Goal: Contribute content: Add original content to the website for others to see

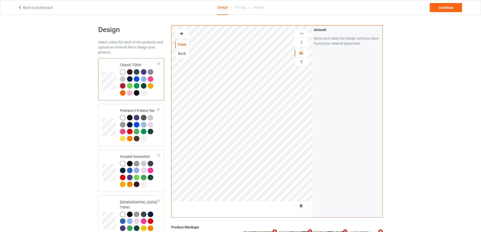
click at [300, 204] on div at bounding box center [302, 205] width 14 height 5
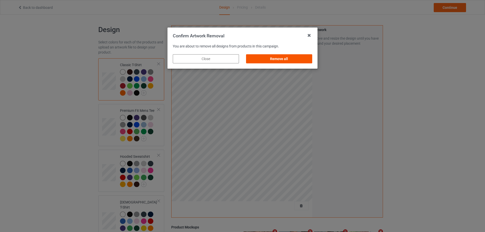
click at [285, 56] on div "Remove all" at bounding box center [279, 58] width 66 height 9
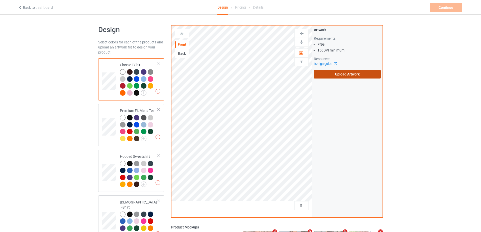
click at [331, 71] on label "Upload Artwork" at bounding box center [347, 74] width 67 height 9
click at [0, 0] on input "Upload Artwork" at bounding box center [0, 0] width 0 height 0
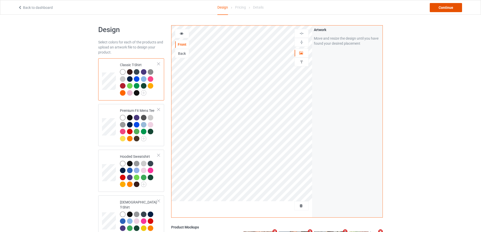
click at [447, 8] on div "Continue" at bounding box center [446, 7] width 32 height 9
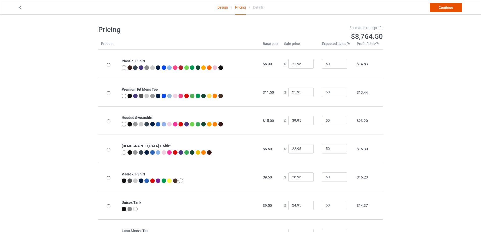
click at [446, 8] on link "Continue" at bounding box center [446, 7] width 32 height 9
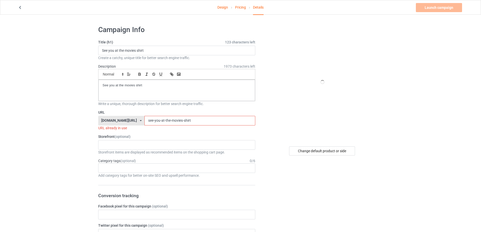
drag, startPoint x: 168, startPoint y: 45, endPoint x: 52, endPoint y: 45, distance: 116.4
drag, startPoint x: 153, startPoint y: 51, endPoint x: 82, endPoint y: 70, distance: 73.4
paste input "Bengals smells like draft time"
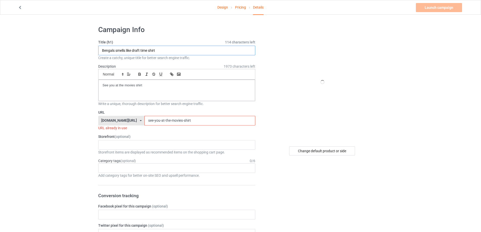
type input "Bengals smells like draft time shirt"
drag, startPoint x: 87, startPoint y: 80, endPoint x: 20, endPoint y: 80, distance: 67.2
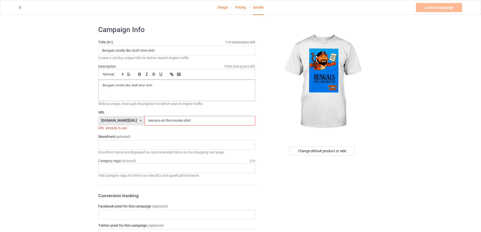
drag, startPoint x: 108, startPoint y: 117, endPoint x: 81, endPoint y: 117, distance: 26.8
paste input "bengals-smells-like-draft-time"
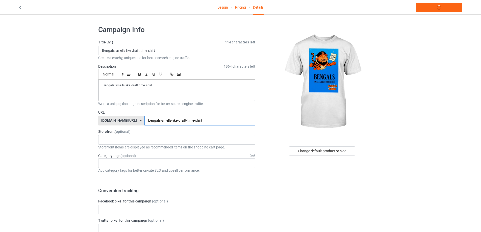
type input "bengals-smells-like-draft-time-shirt"
drag, startPoint x: 168, startPoint y: 89, endPoint x: 49, endPoint y: 86, distance: 119.0
copy p "Bengals smells like draft time shirt"
click at [439, 5] on link "Launch campaign" at bounding box center [439, 7] width 46 height 9
